Goal: Task Accomplishment & Management: Manage account settings

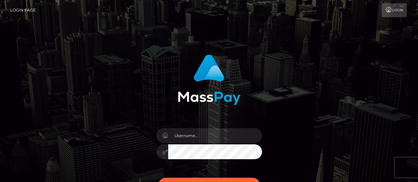
click at [187, 138] on input "text" at bounding box center [215, 135] width 94 height 15
drag, startPoint x: 0, startPoint y: 0, endPoint x: 187, endPoint y: 138, distance: 232.4
click at [187, 138] on input "text" at bounding box center [215, 135] width 94 height 15
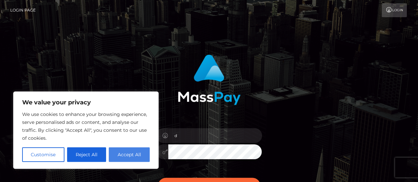
type input "d"
click at [126, 157] on button "Accept All" at bounding box center [129, 154] width 41 height 15
checkbox input "true"
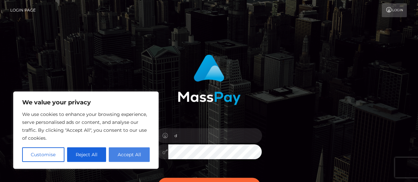
checkbox input "true"
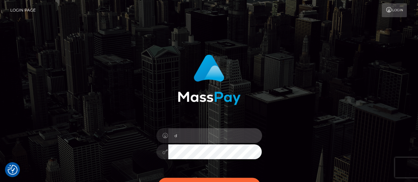
click at [201, 133] on input "d" at bounding box center [215, 135] width 94 height 15
type input "[EMAIL_ADDRESS][DOMAIN_NAME]"
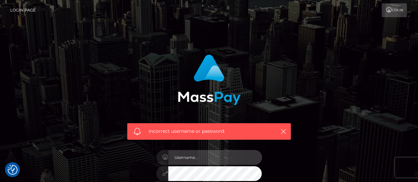
click at [179, 157] on input "text" at bounding box center [215, 157] width 94 height 15
paste input "[EMAIL_ADDRESS][DOMAIN_NAME]"
type input "[EMAIL_ADDRESS][DOMAIN_NAME]"
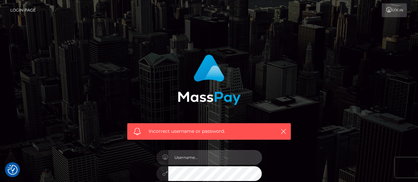
click at [186, 153] on input "text" at bounding box center [215, 157] width 94 height 15
click at [176, 158] on input "text" at bounding box center [215, 157] width 94 height 15
paste input "diamond510live@gmail.com"
type input "diamond510live@gmail.com"
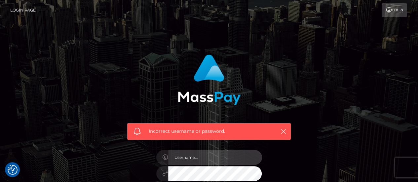
click at [193, 154] on input "text" at bounding box center [215, 157] width 94 height 15
type input "[EMAIL_ADDRESS][DOMAIN_NAME]"
